Goal: Information Seeking & Learning: Learn about a topic

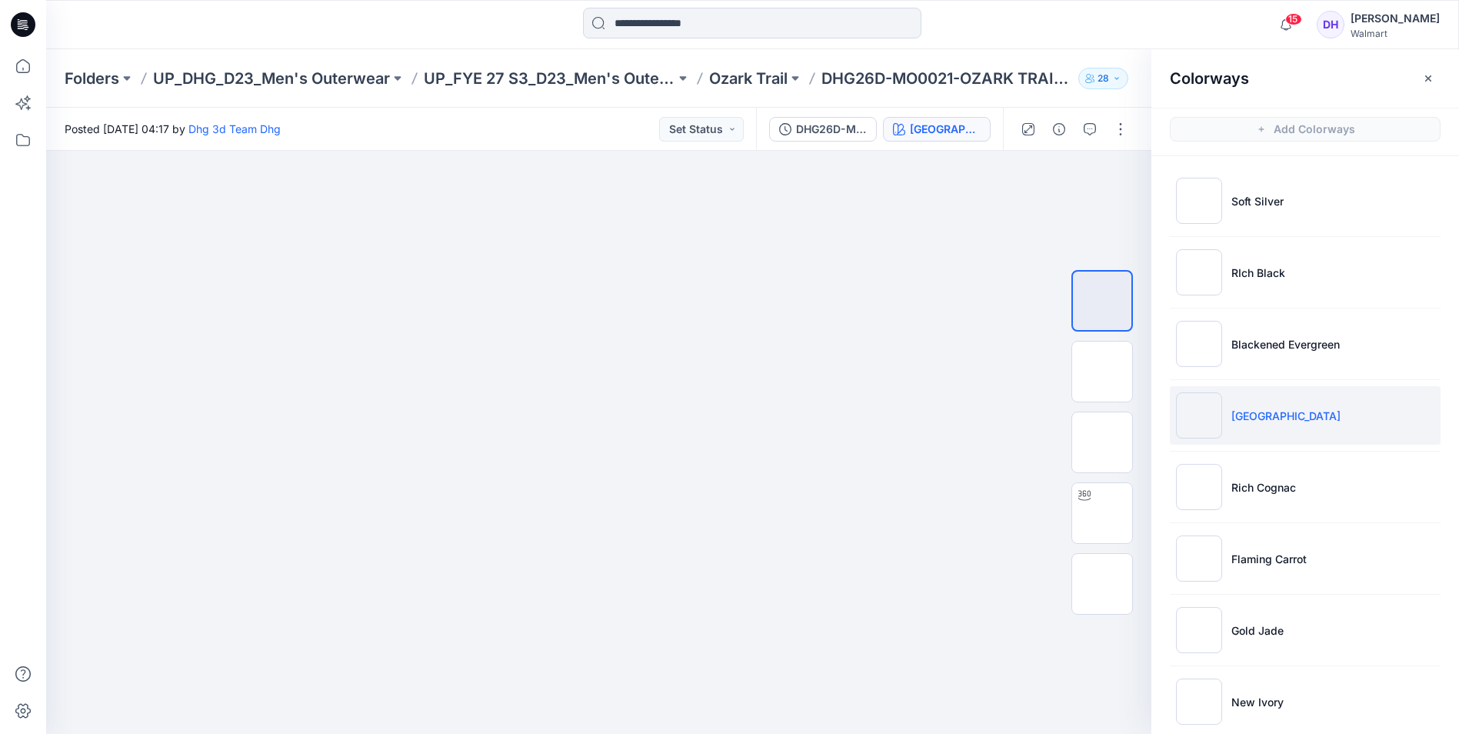
scroll to position [105, 0]
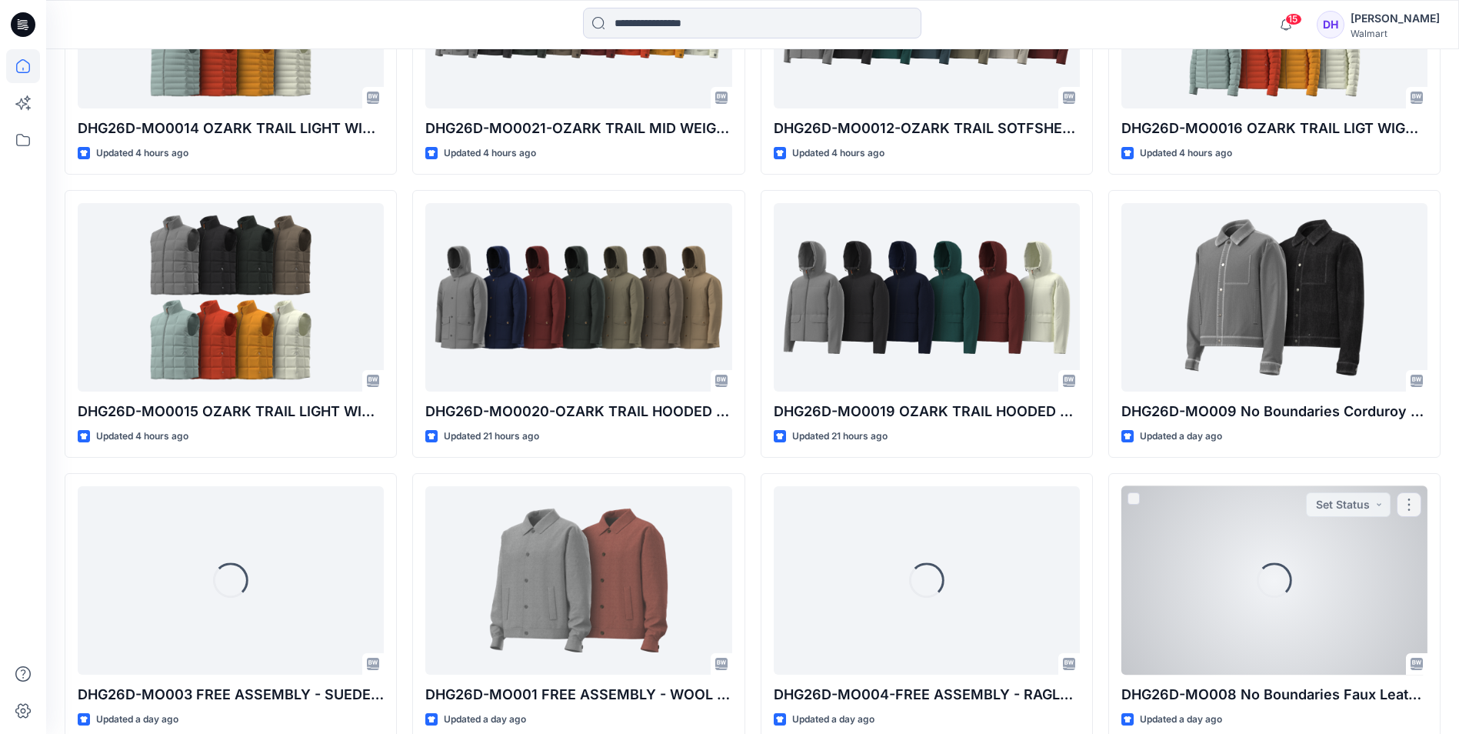
scroll to position [1012, 0]
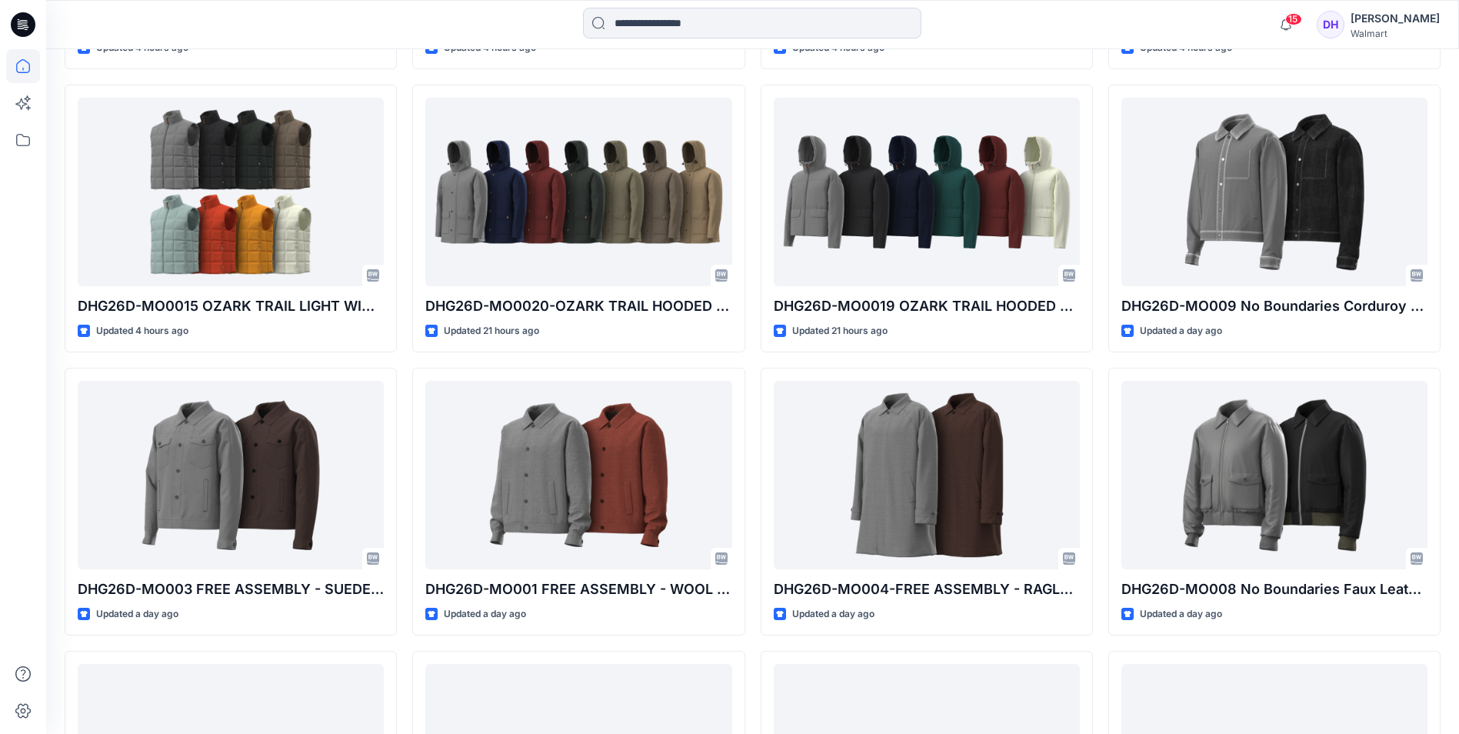
click at [958, 74] on div "DHG26D-MO005-[PERSON_NAME] MENS HOODED SAFARI JACKET Updated 2 hours ago DHG26D…" at bounding box center [927, 359] width 332 height 1683
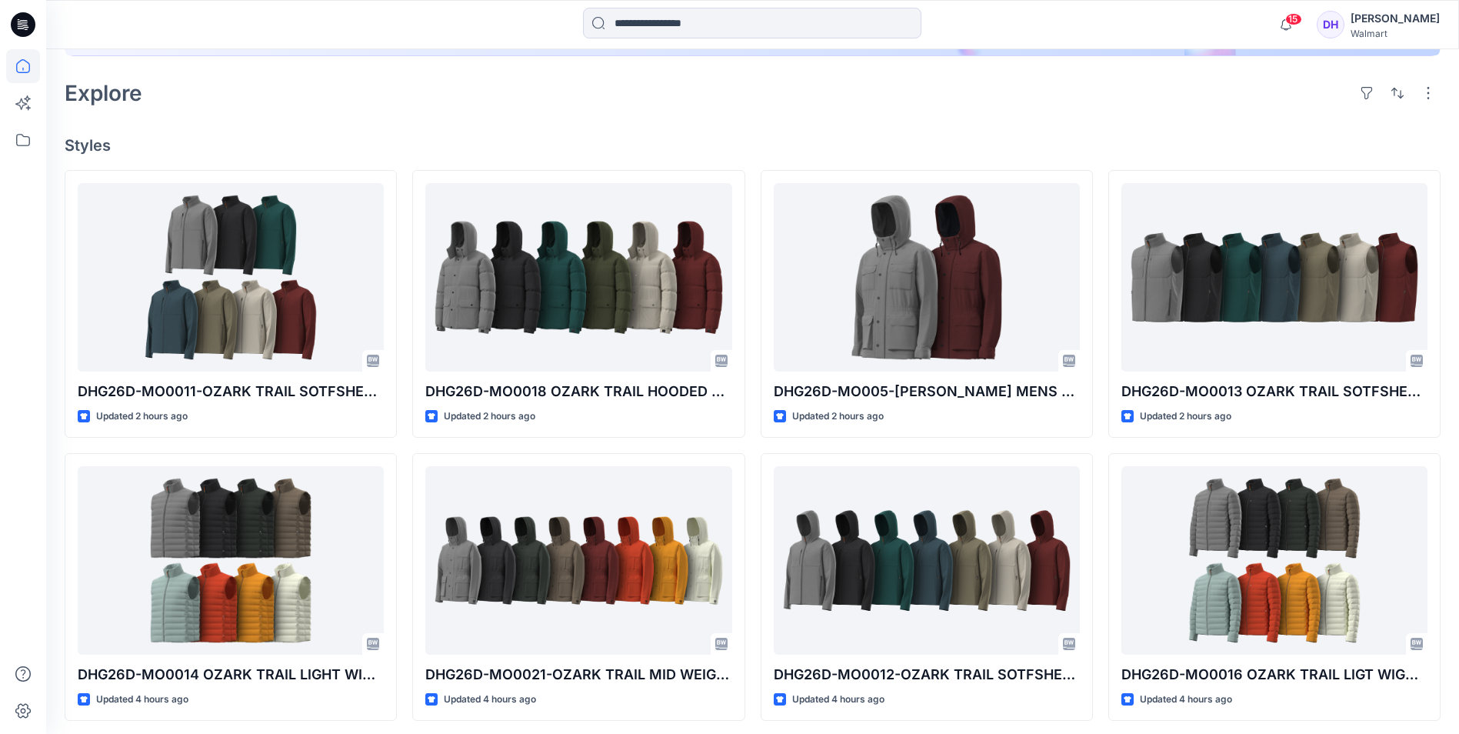
scroll to position [166, 0]
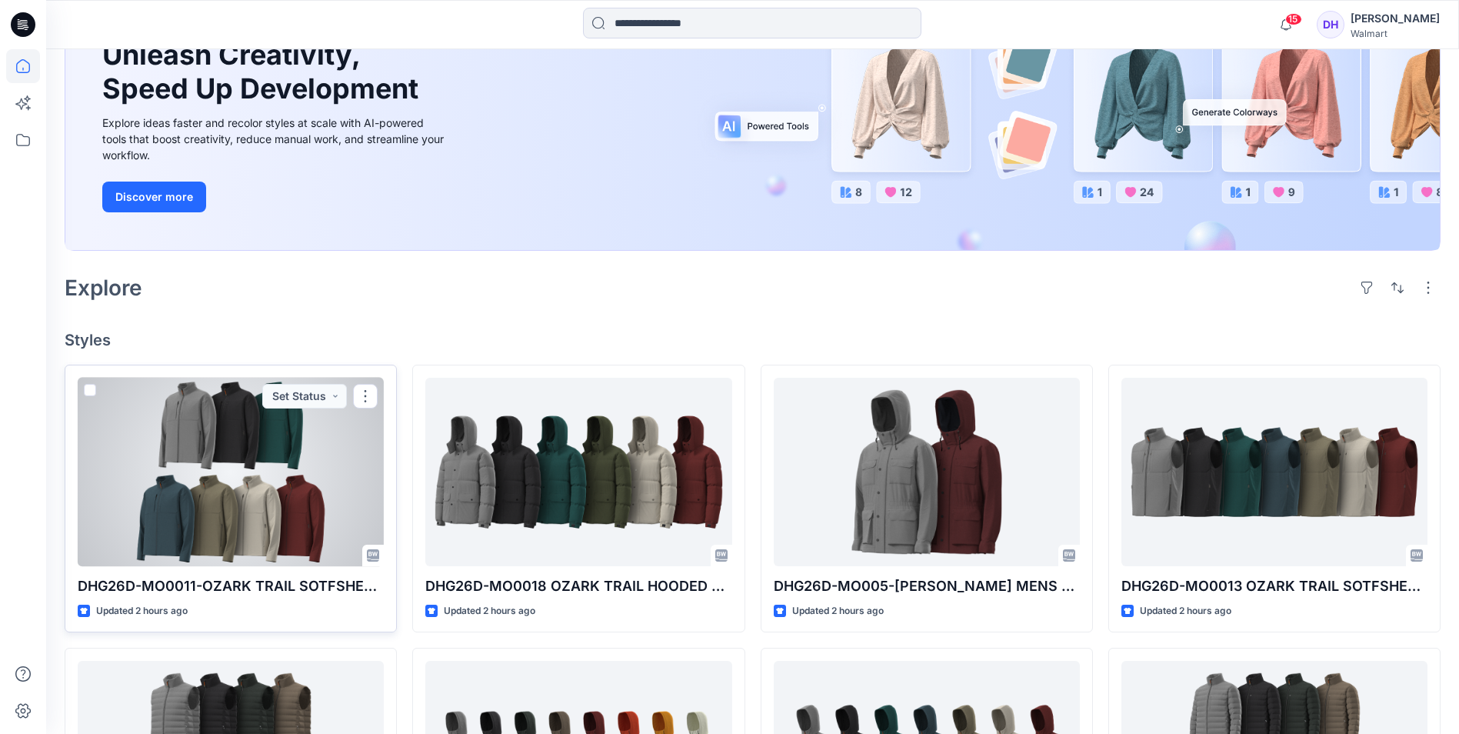
click at [264, 563] on div at bounding box center [231, 472] width 306 height 188
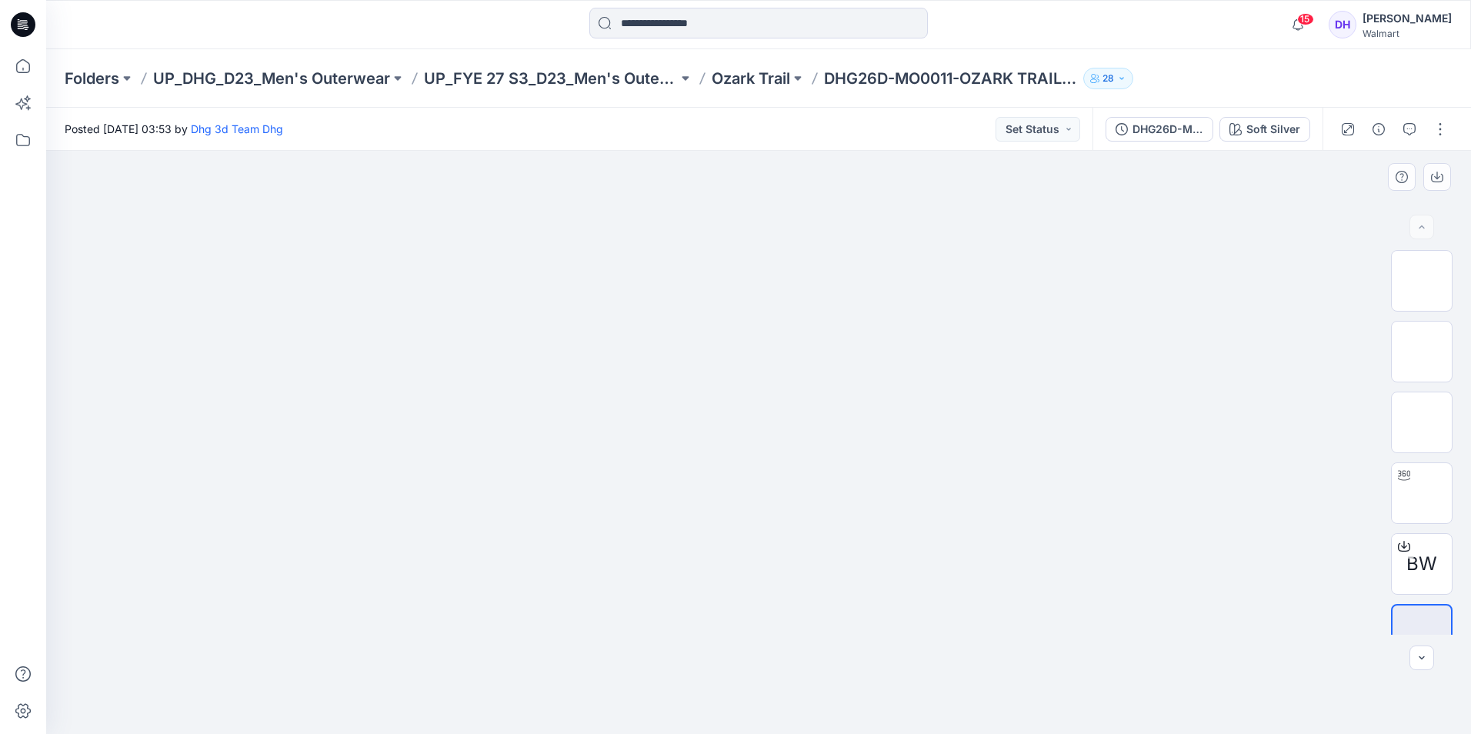
click at [620, 212] on img at bounding box center [758, 212] width 769 height 0
click at [1422, 281] on img at bounding box center [1422, 281] width 0 height 0
drag, startPoint x: 722, startPoint y: 230, endPoint x: 723, endPoint y: 296, distance: 66.2
click at [723, 58] on img at bounding box center [758, 58] width 769 height 0
drag, startPoint x: 732, startPoint y: 342, endPoint x: 739, endPoint y: 454, distance: 112.5
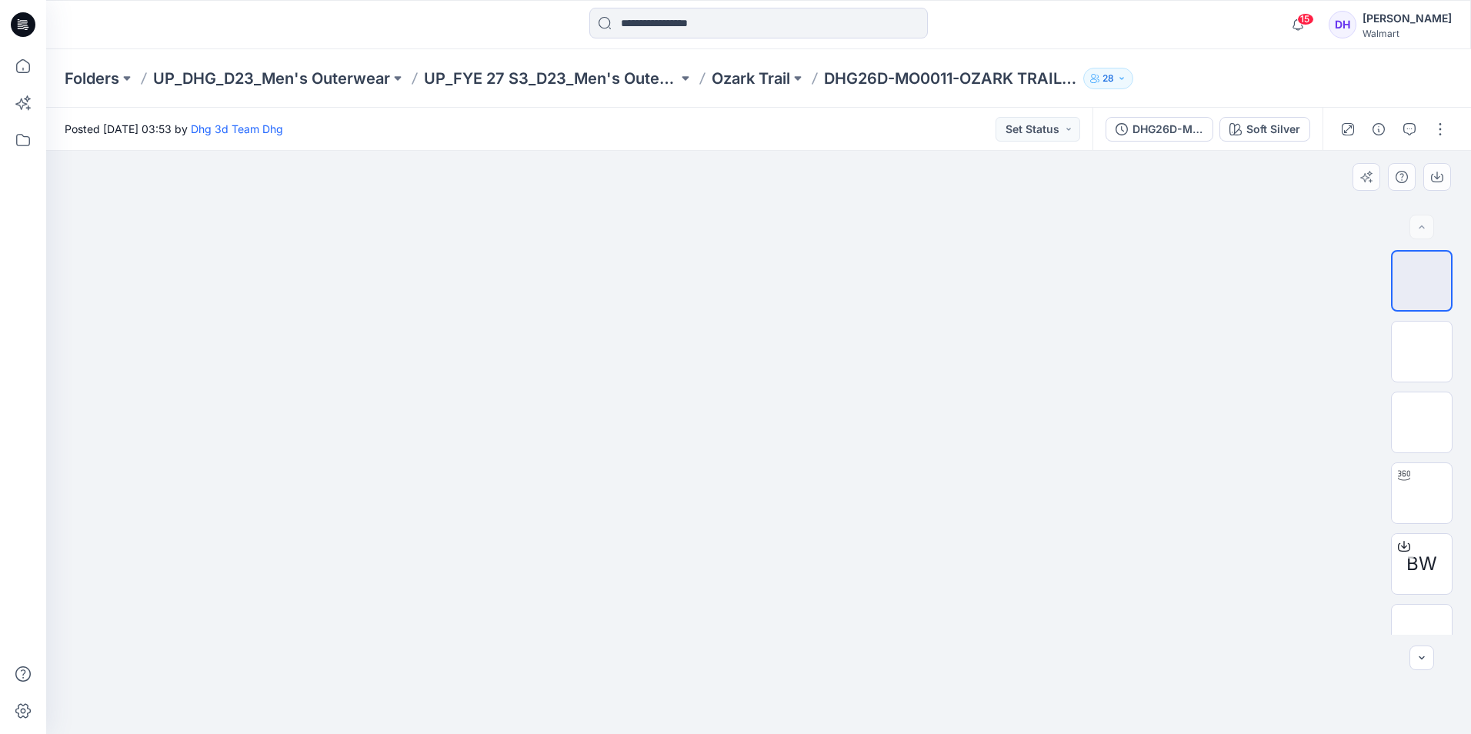
click at [736, 125] on img at bounding box center [758, 125] width 769 height 0
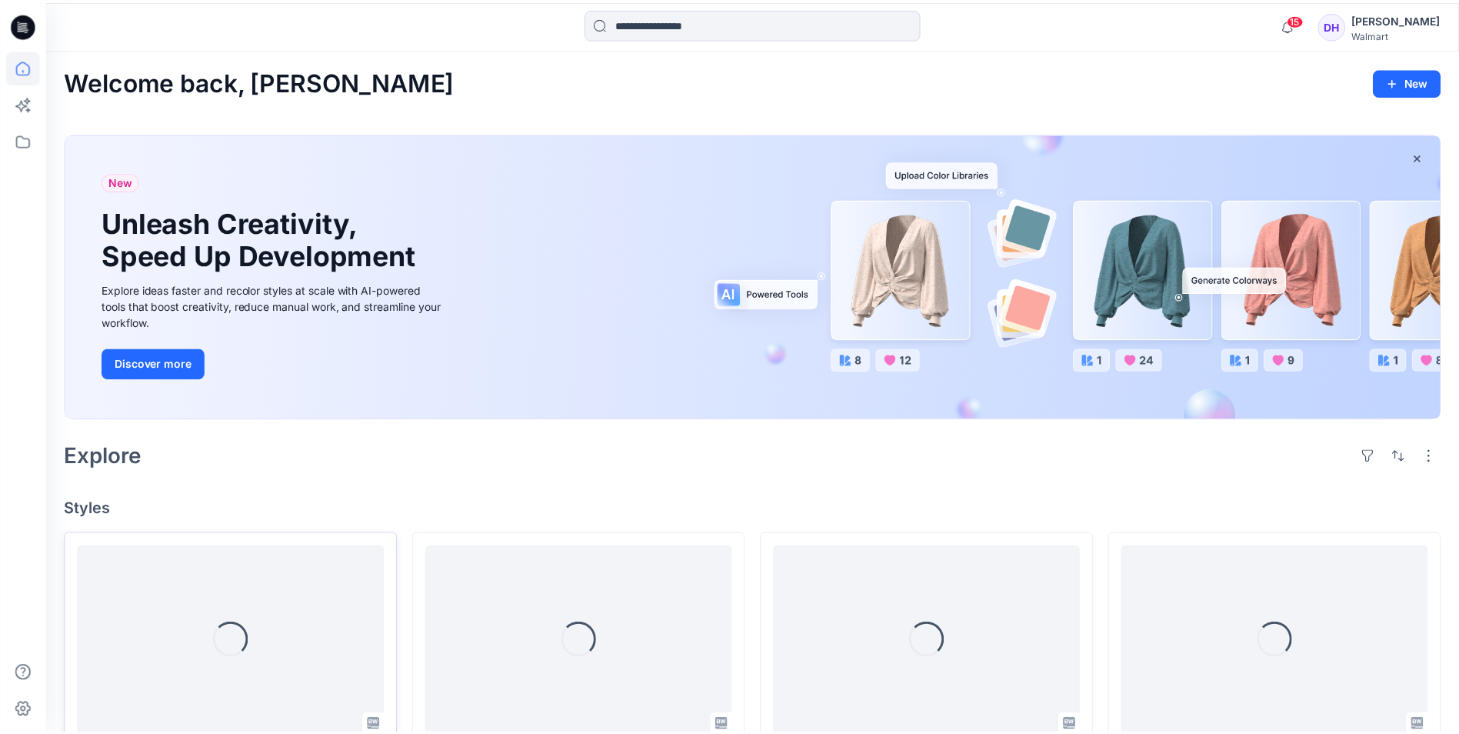
scroll to position [166, 0]
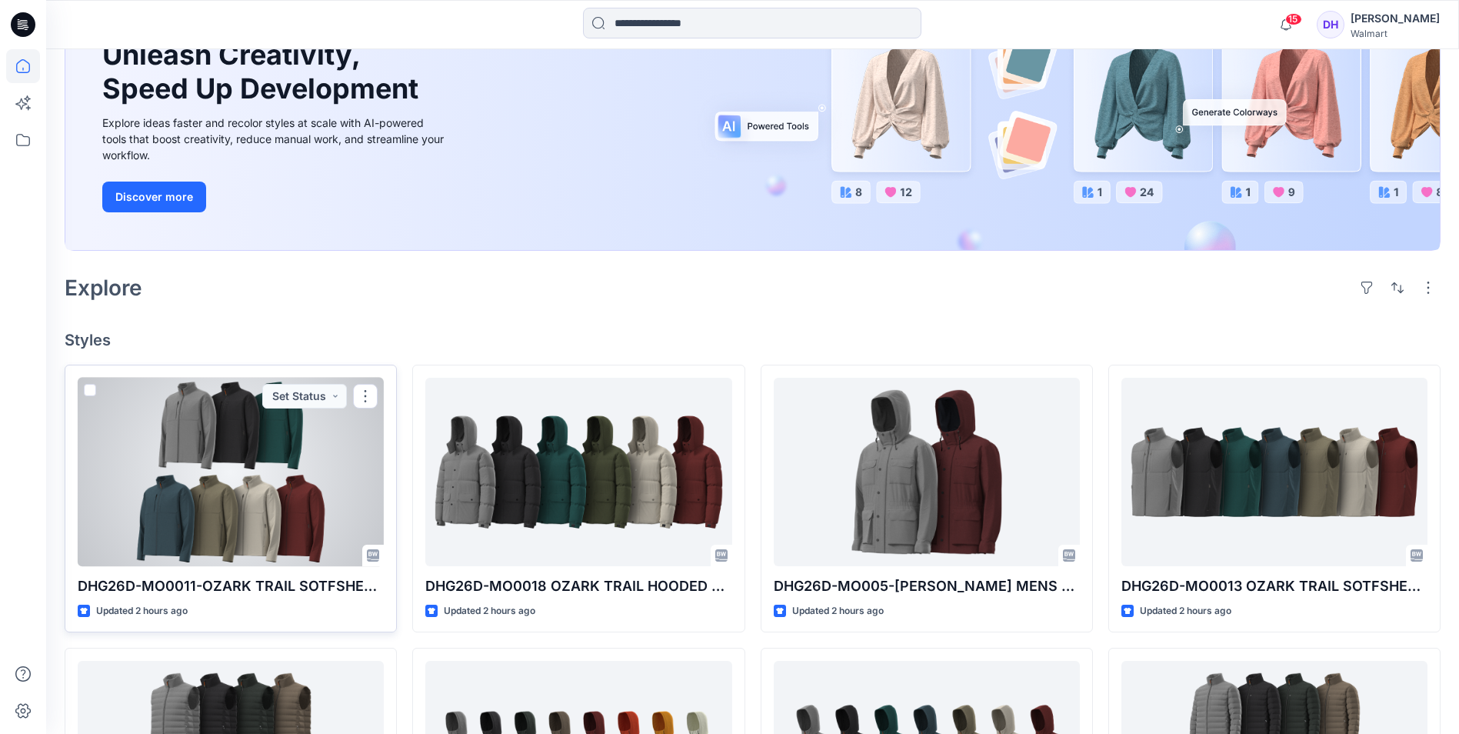
click at [253, 439] on div at bounding box center [231, 472] width 306 height 188
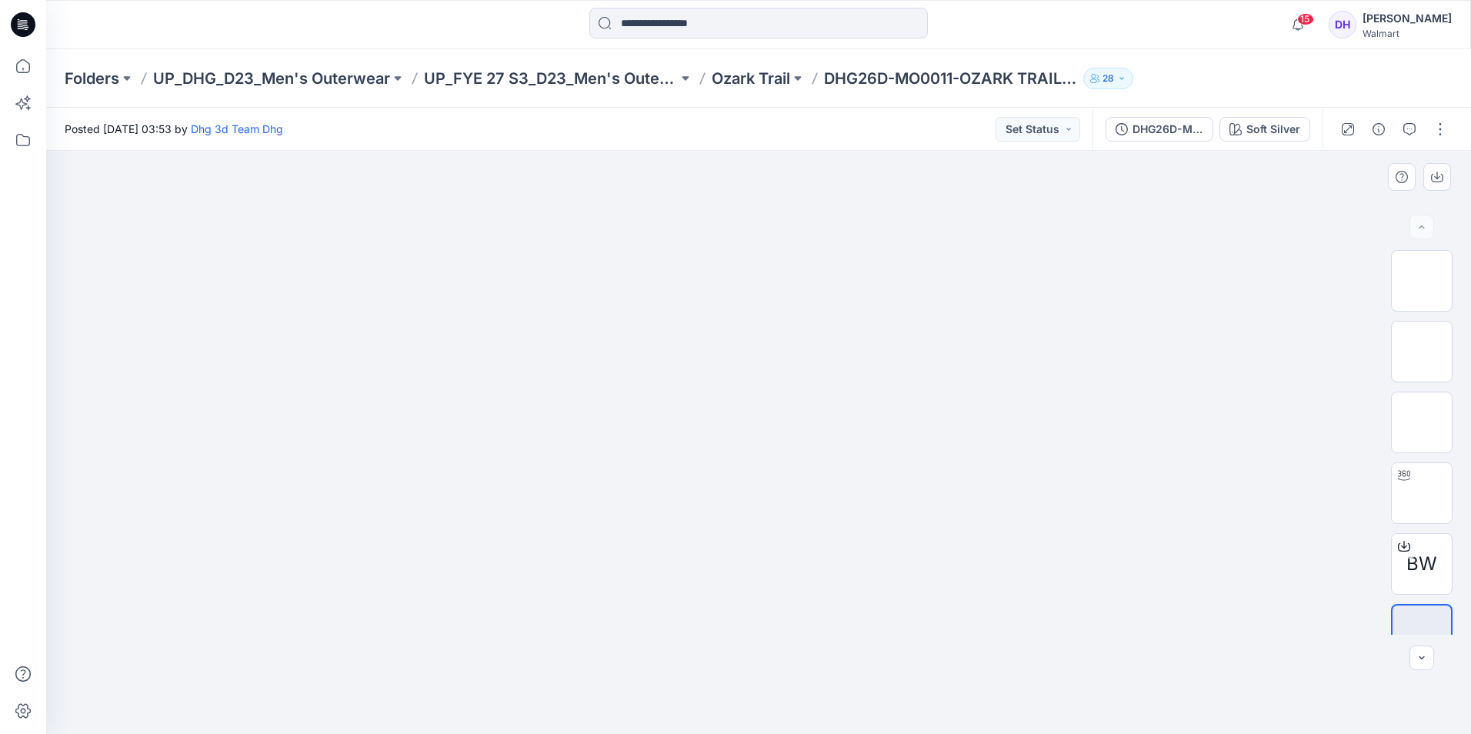
click at [722, 212] on img at bounding box center [758, 212] width 769 height 0
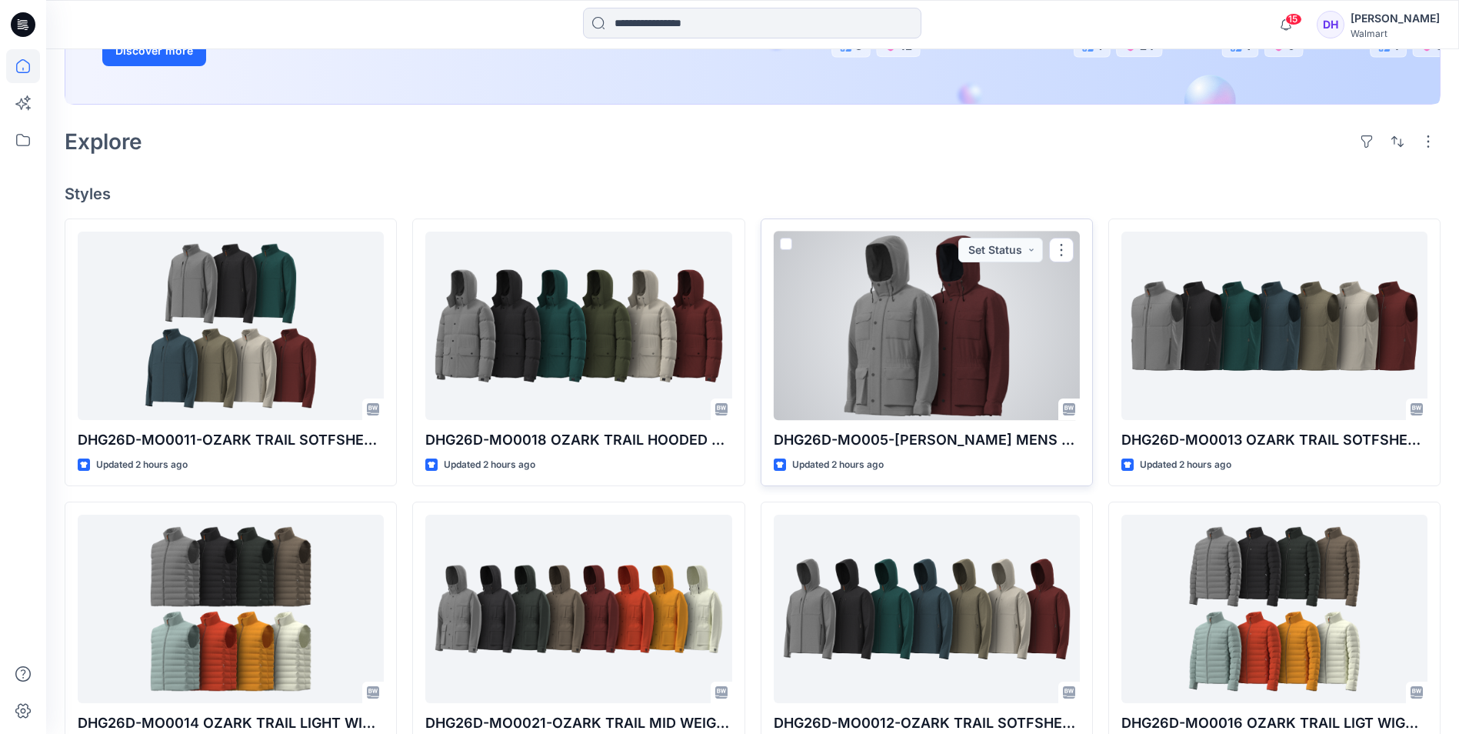
scroll to position [462, 0]
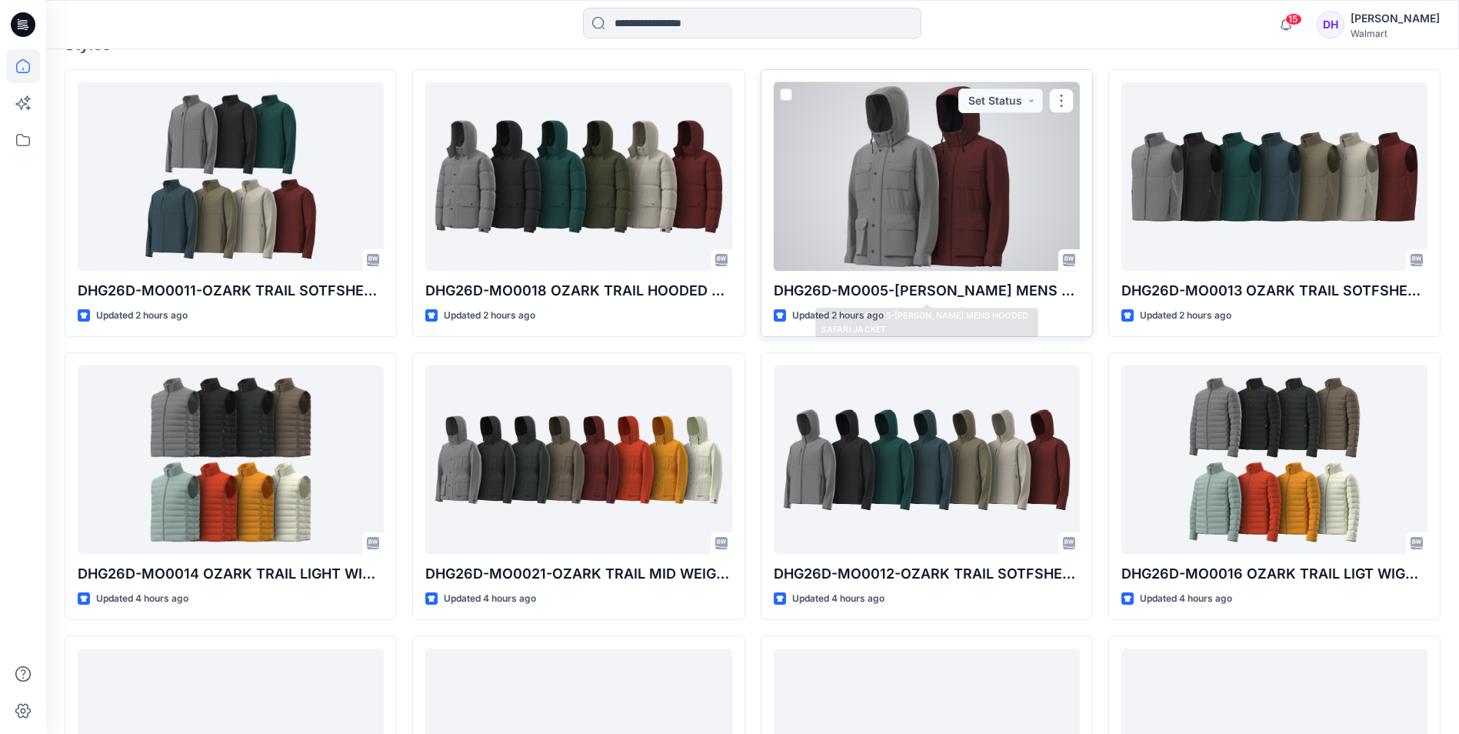
click at [961, 195] on div at bounding box center [927, 176] width 306 height 188
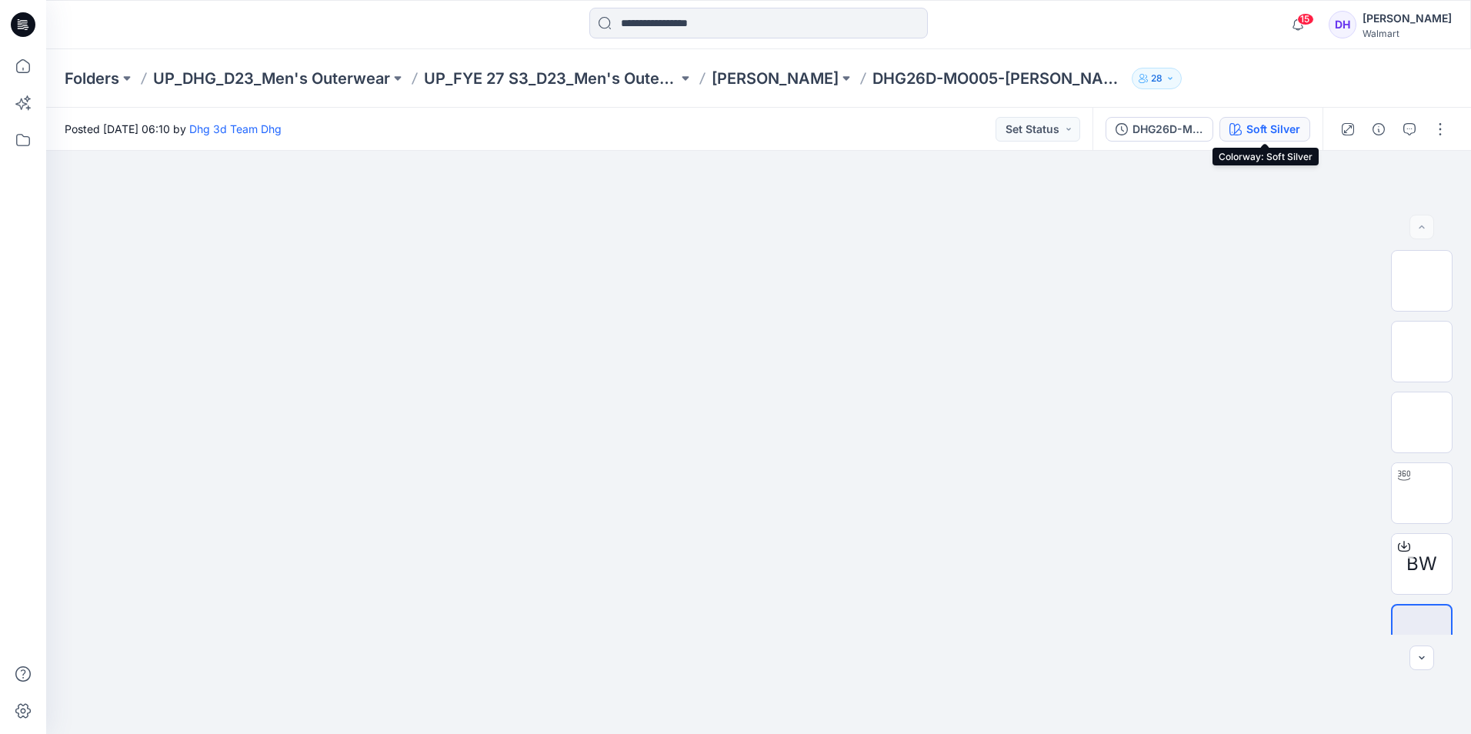
click at [1293, 138] on button "Soft Silver" at bounding box center [1264, 129] width 91 height 25
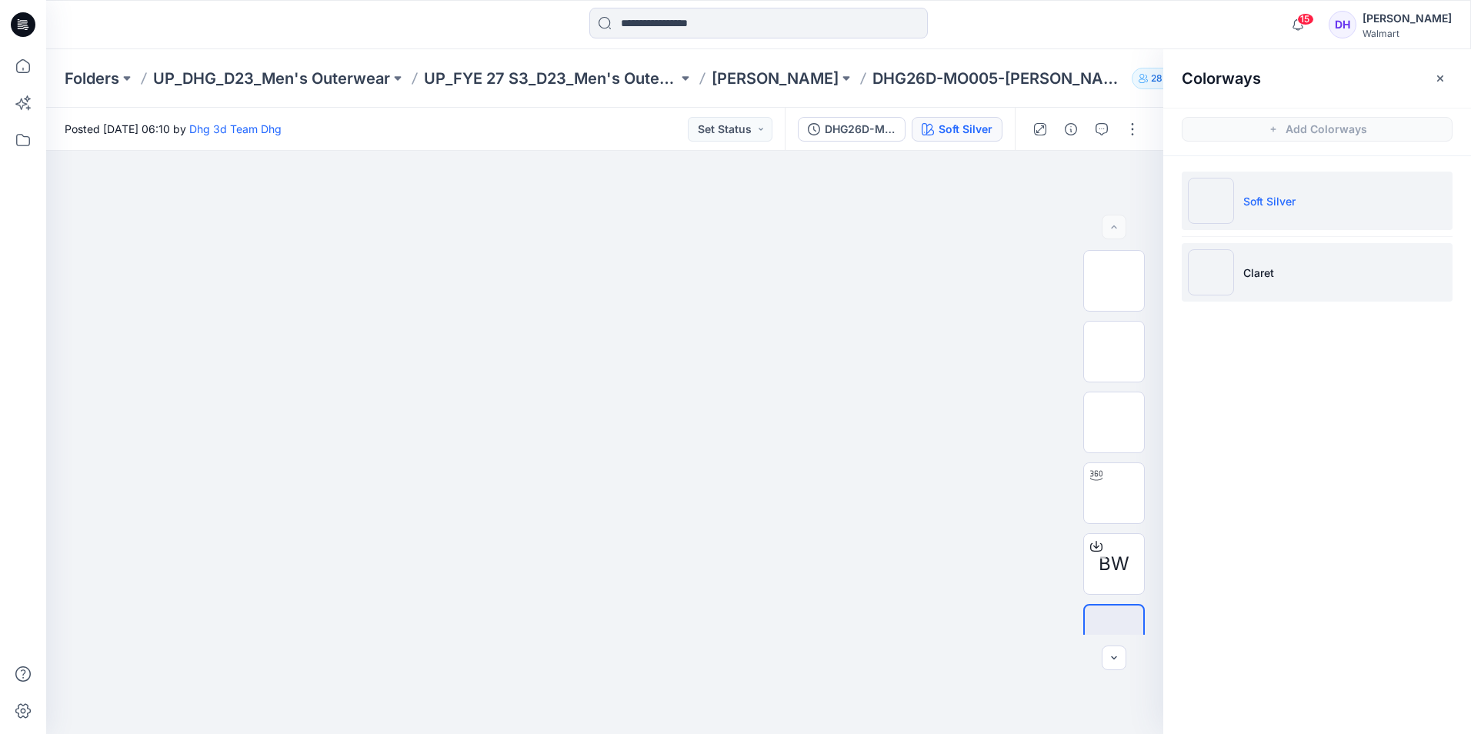
click at [1271, 284] on li "Claret" at bounding box center [1317, 272] width 271 height 58
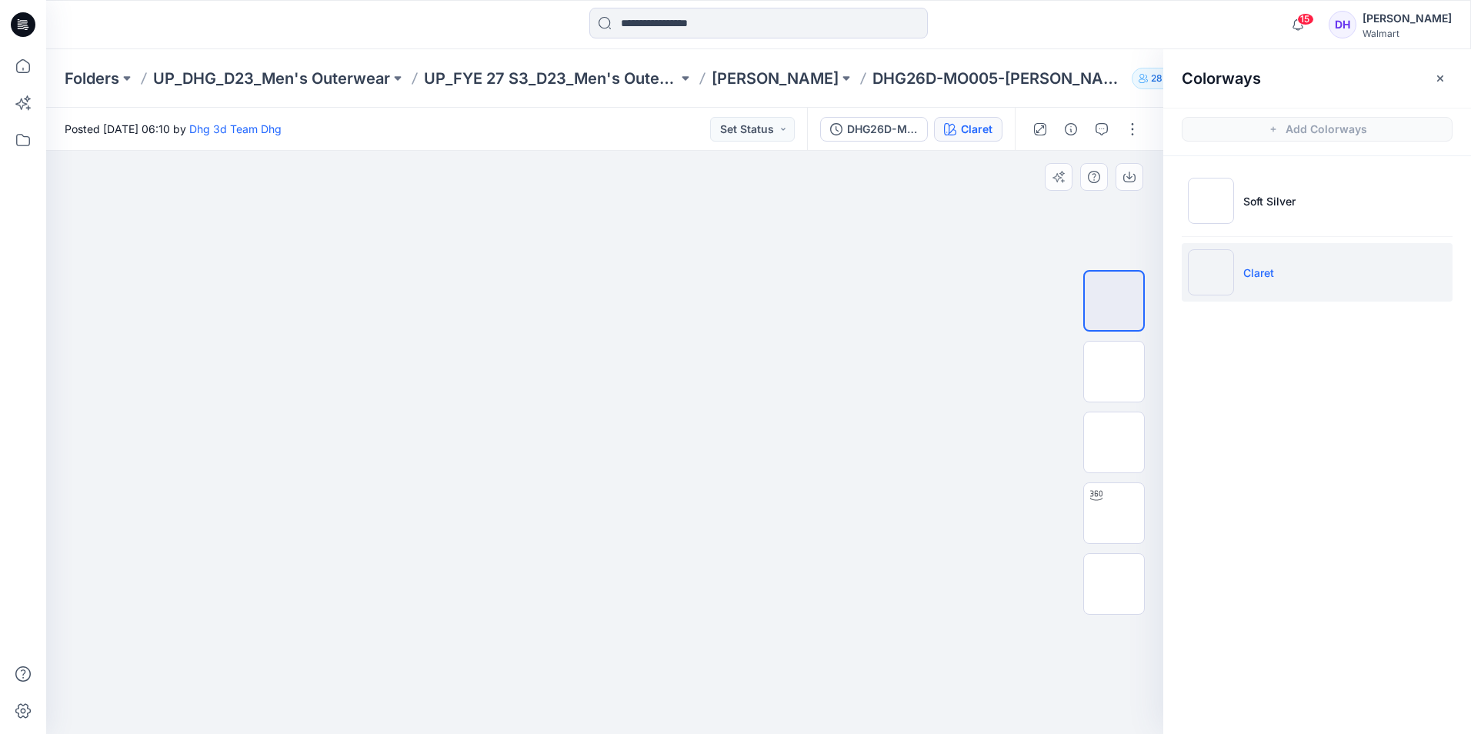
drag, startPoint x: 633, startPoint y: 435, endPoint x: 619, endPoint y: 490, distance: 57.3
click at [619, 151] on img at bounding box center [604, 151] width 769 height 0
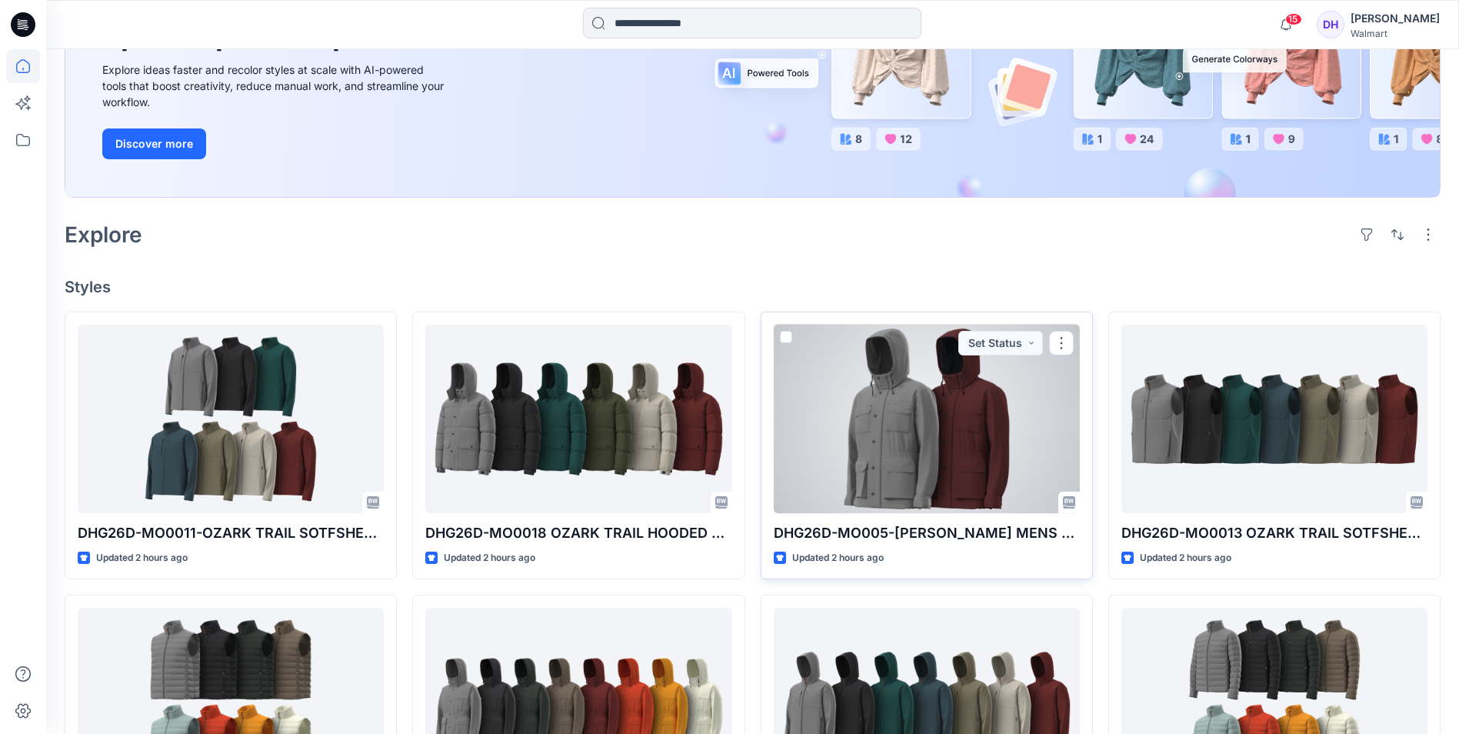
scroll to position [308, 0]
